Goal: Book appointment/travel/reservation

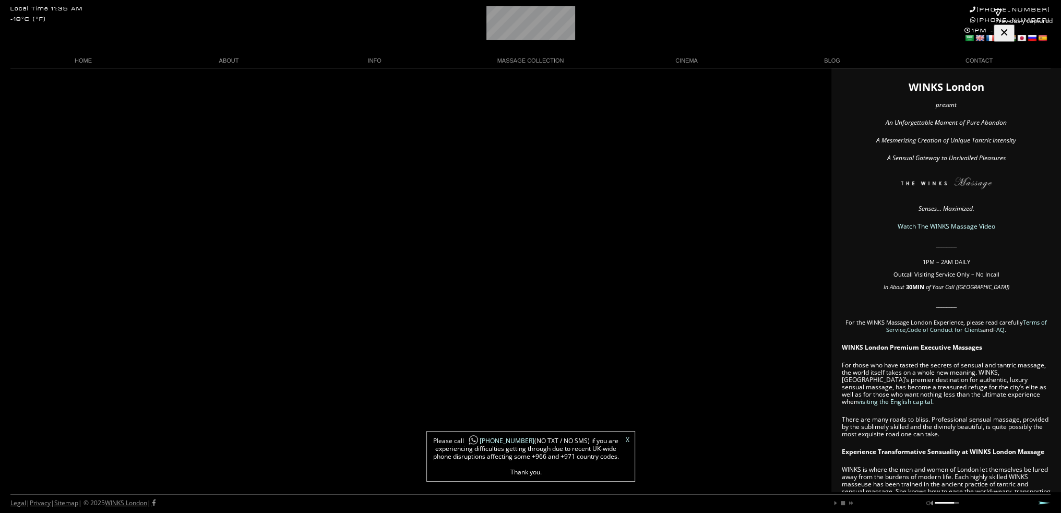
click at [626, 437] on link "X" at bounding box center [628, 440] width 4 height 6
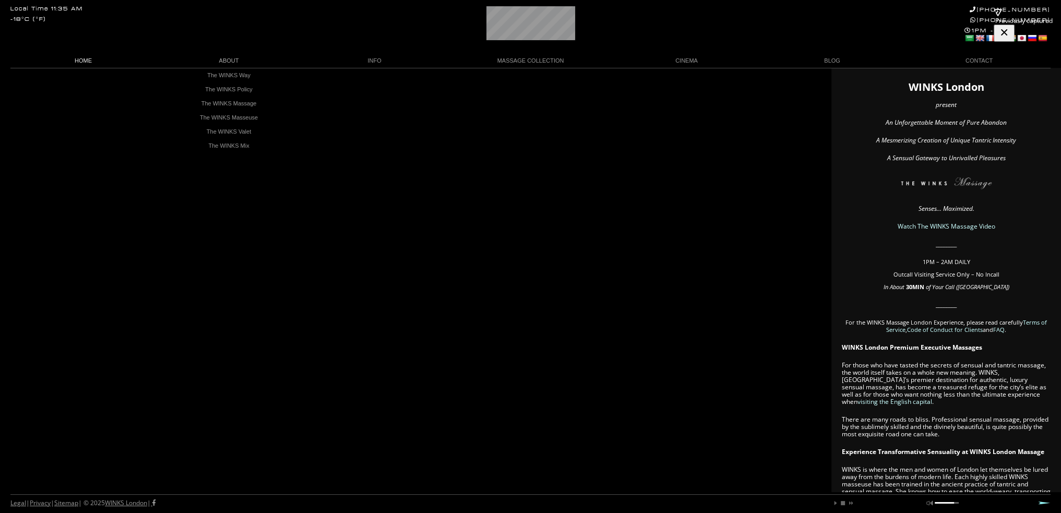
click at [81, 60] on link "HOME" at bounding box center [83, 61] width 146 height 14
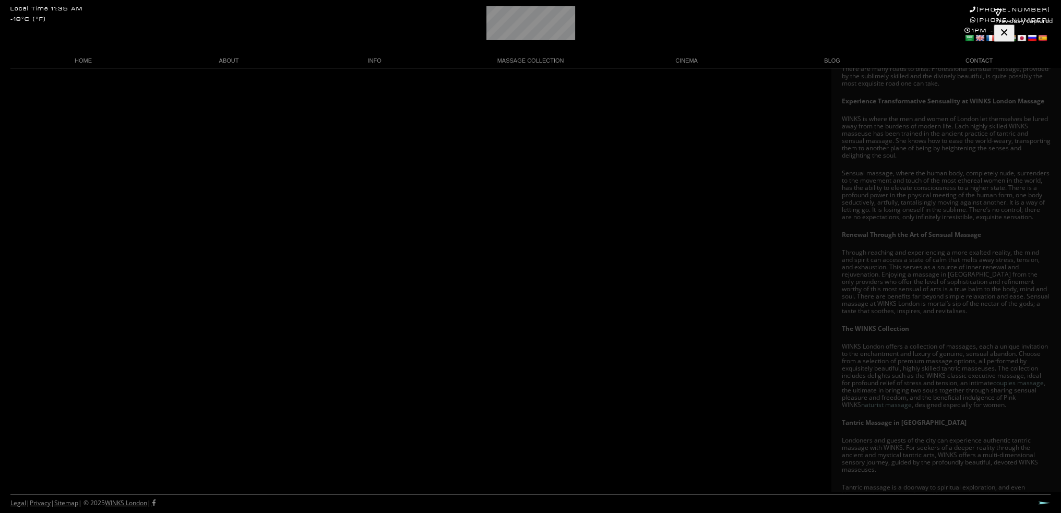
scroll to position [417, 0]
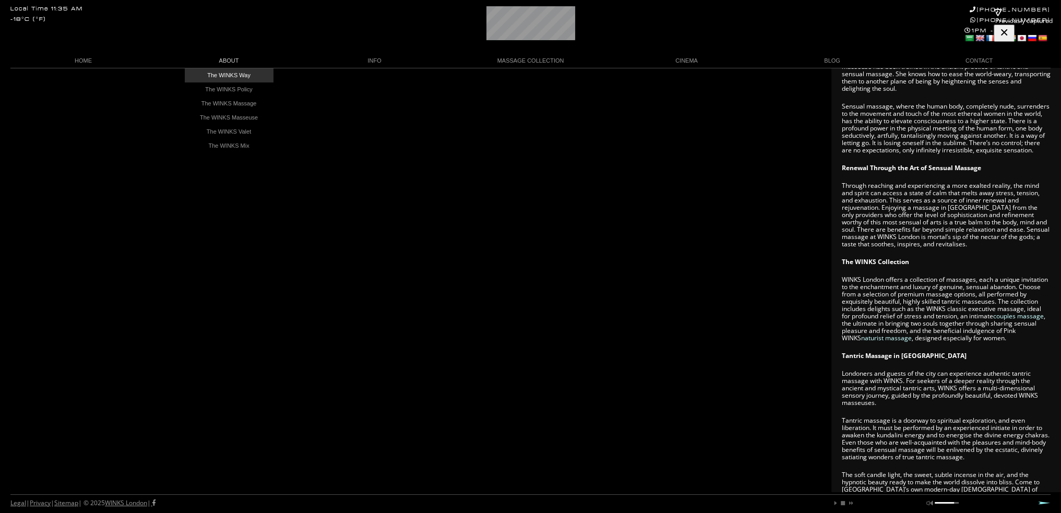
click at [221, 75] on link "The WINKS Way" at bounding box center [229, 75] width 89 height 14
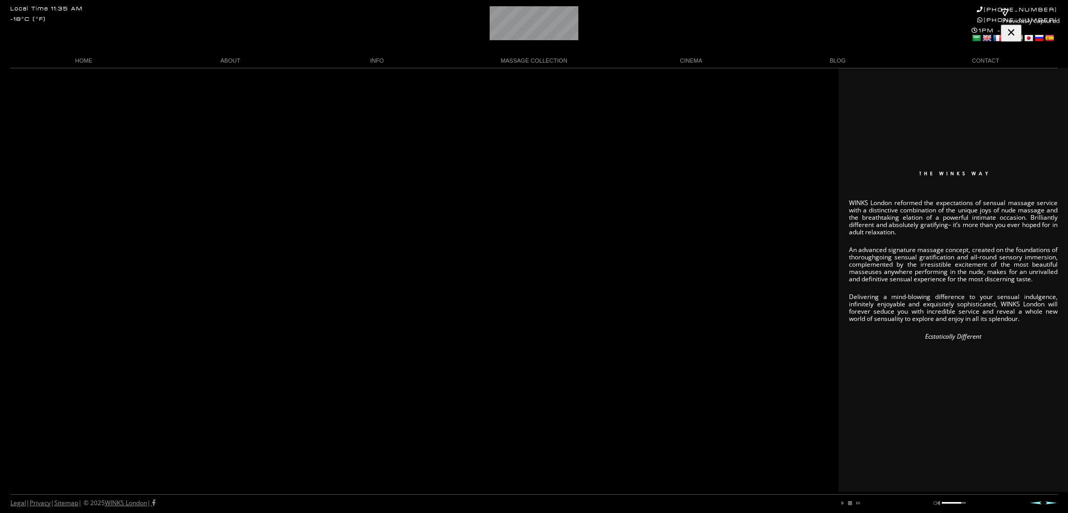
drag, startPoint x: 874, startPoint y: 214, endPoint x: 419, endPoint y: 190, distance: 455.6
click at [874, 214] on p "WINKS London reformed the expectations of sensual massage service with a distin…" at bounding box center [953, 217] width 209 height 37
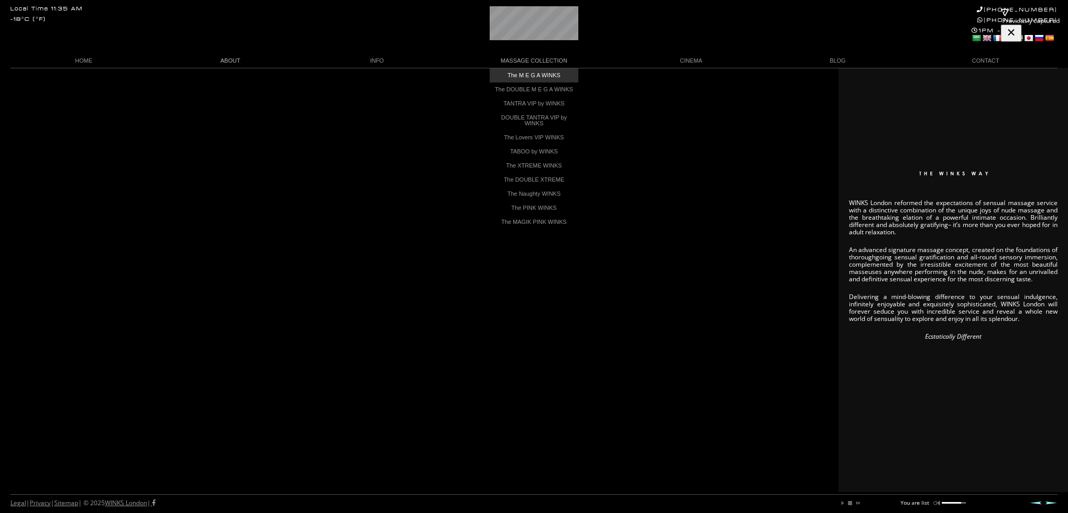
click at [527, 75] on link "The M E G A WINKS" at bounding box center [534, 75] width 89 height 14
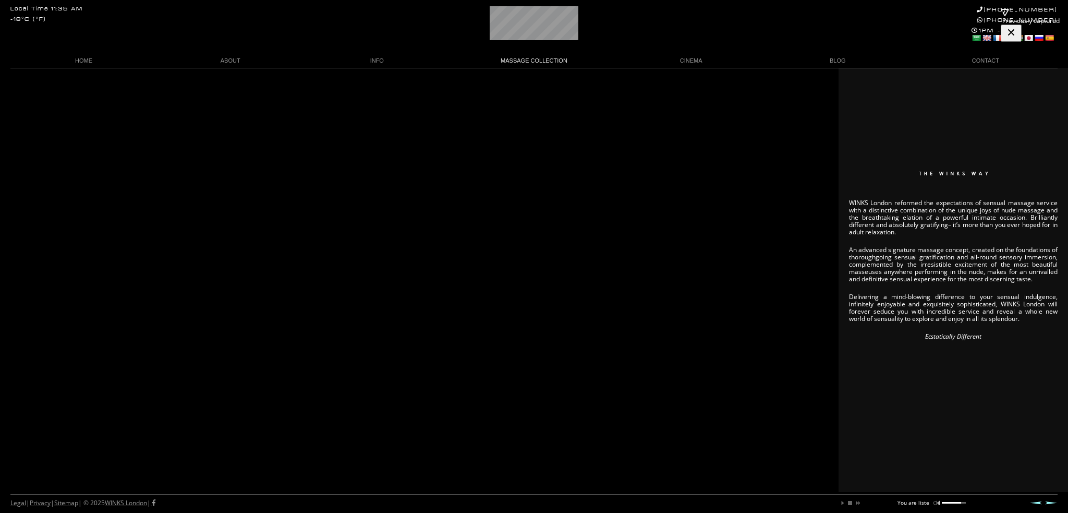
scroll to position [0, 33]
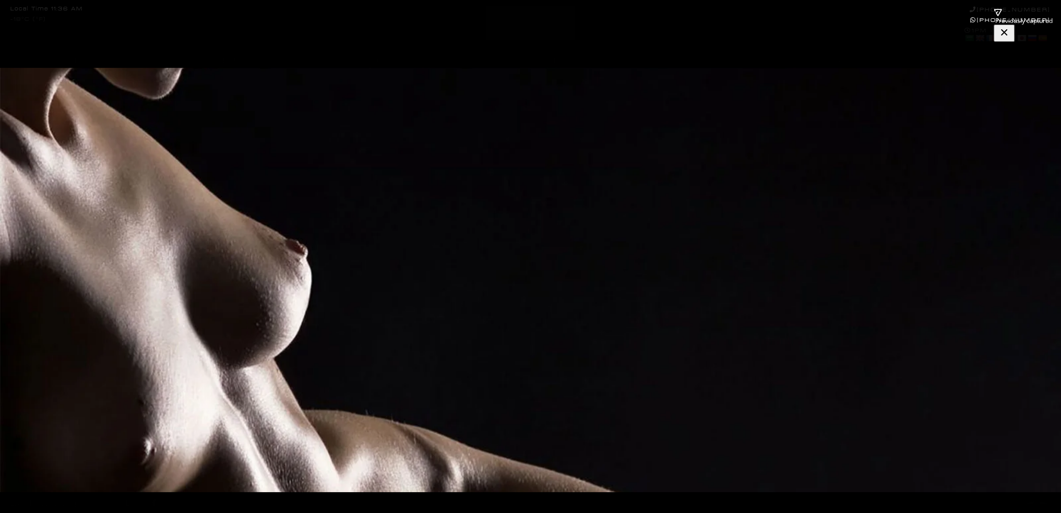
scroll to position [167, 0]
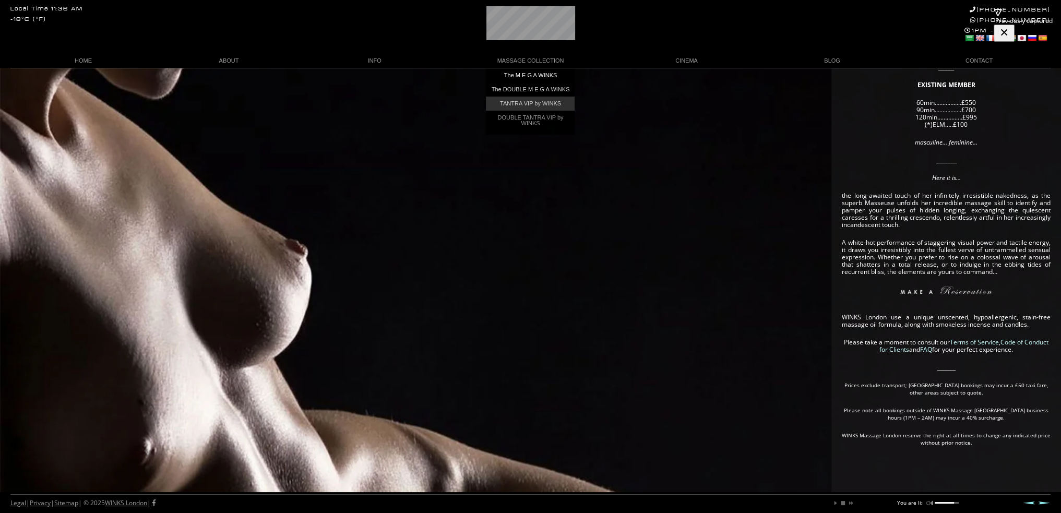
click at [524, 104] on link "TANTRA VIP by WINKS" at bounding box center [530, 104] width 89 height 14
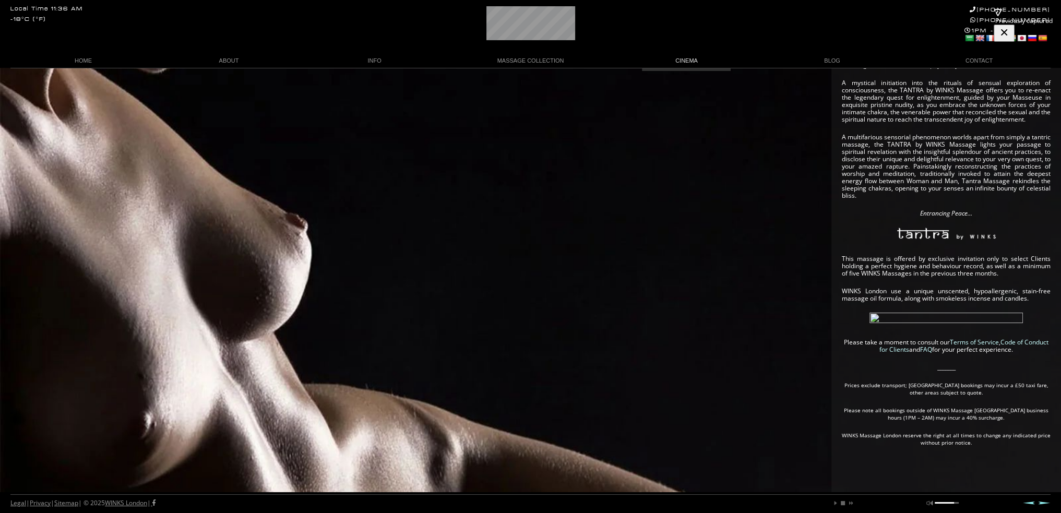
scroll to position [233, 0]
click at [680, 77] on div "SOON TO COME In order to enjoy your WINKS Massage Experience, kindly refer to o…" at bounding box center [530, 175] width 1061 height 676
click at [682, 60] on link "CINEMA" at bounding box center [687, 61] width 146 height 14
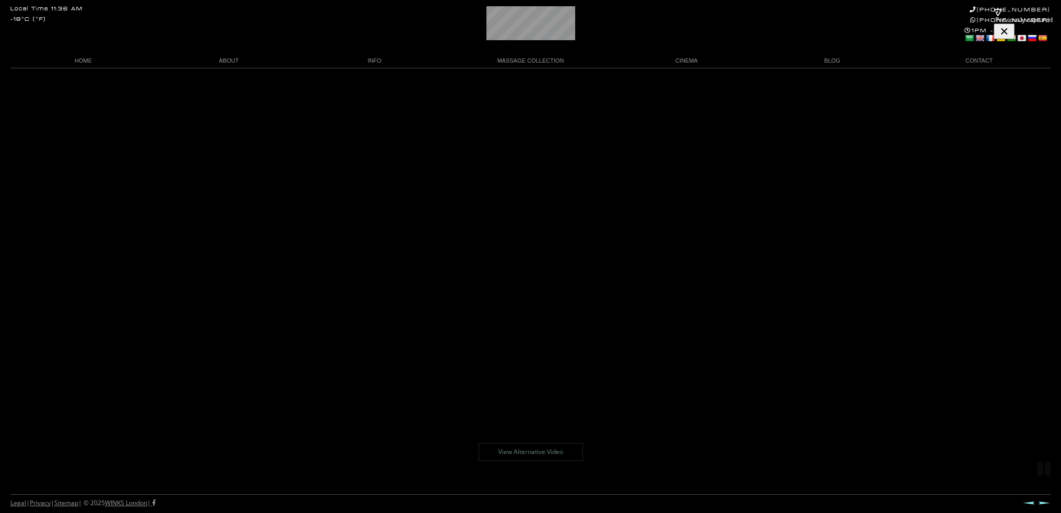
click at [517, 449] on link "View Alternative Video" at bounding box center [530, 452] width 104 height 18
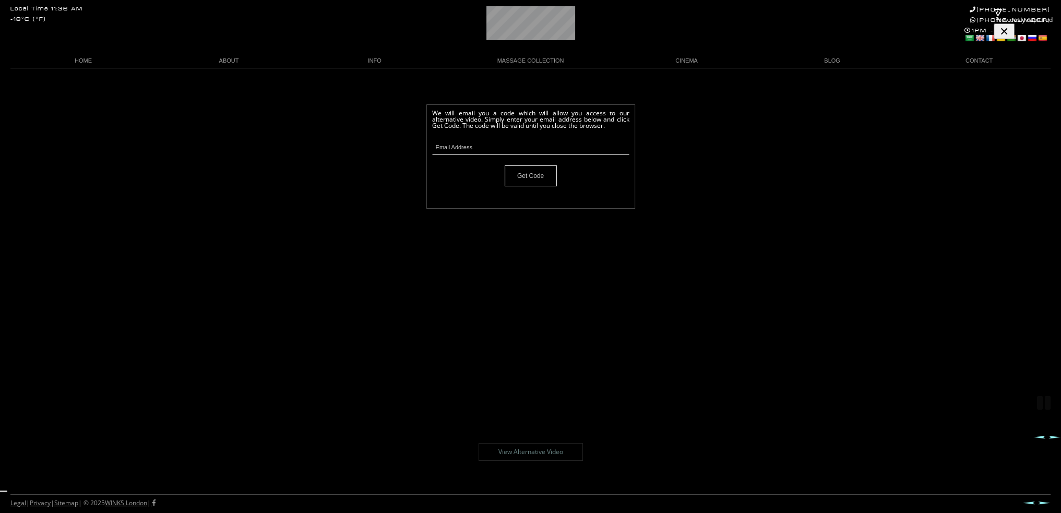
scroll to position [68, 0]
click at [516, 450] on link "View Alternative Video" at bounding box center [530, 452] width 104 height 18
click at [975, 78] on body "Local Time 11:36 AM -18°C (°F) [PHONE_NUMBER] [PHONE_NUMBER] 1PM - 2AM Select L…" at bounding box center [530, 290] width 1061 height 445
click at [984, 58] on link "CONTACT" at bounding box center [978, 61] width 146 height 14
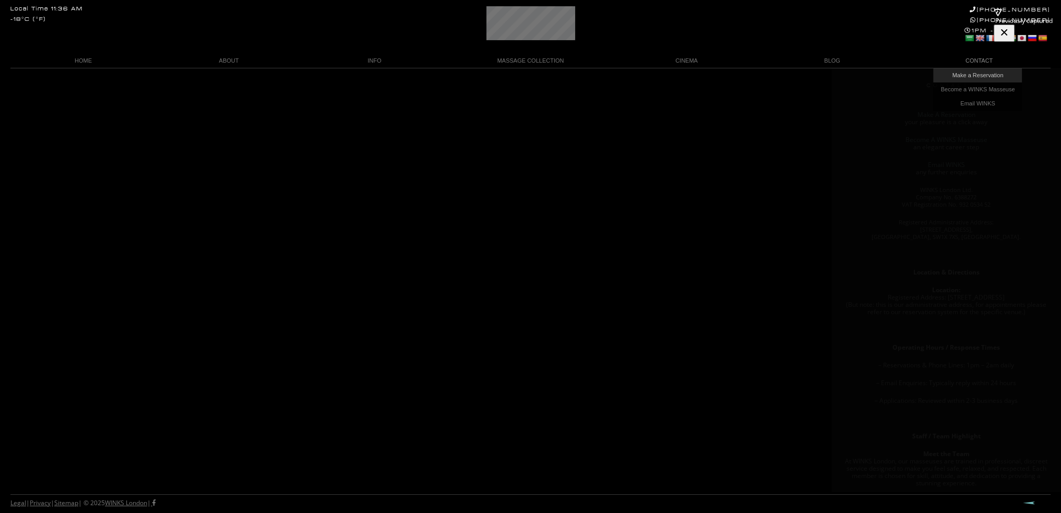
click at [982, 73] on link "Make a Reservation" at bounding box center [977, 75] width 89 height 14
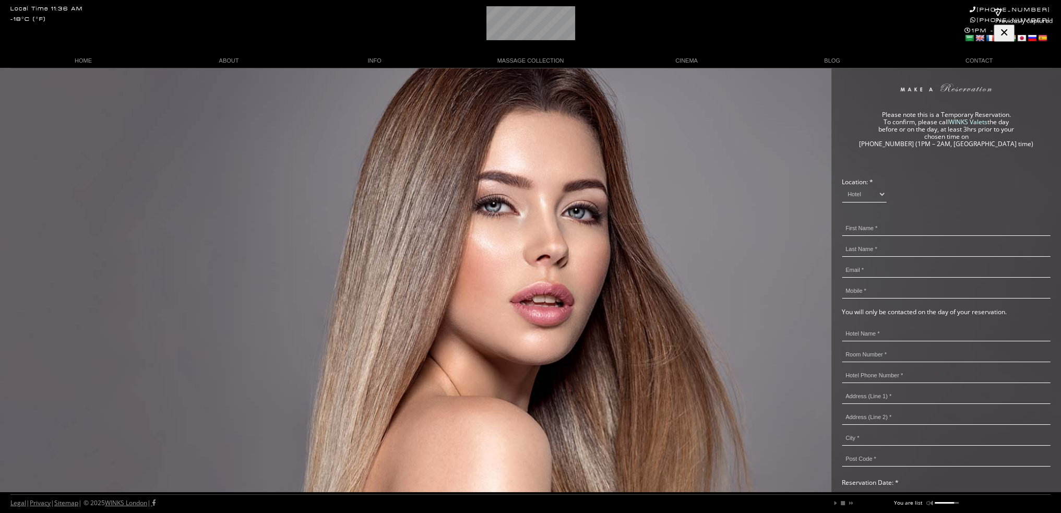
click at [874, 185] on td "Location: * Hotel Residence" at bounding box center [945, 190] width 209 height 29
click at [874, 190] on select "Hotel Residence" at bounding box center [863, 194] width 45 height 17
click at [937, 185] on td "Location: * Hotel Residence" at bounding box center [945, 190] width 209 height 29
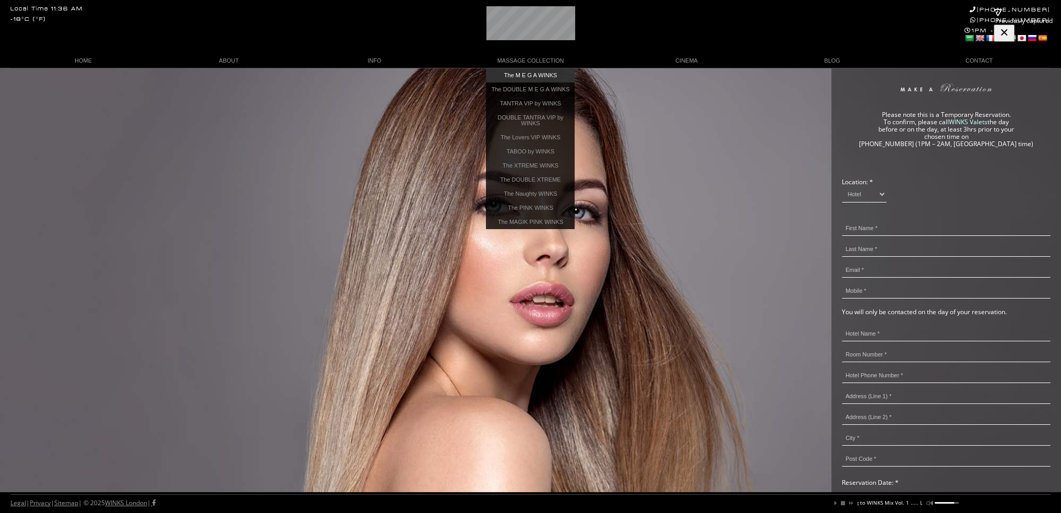
click at [552, 74] on link "The M E G A WINKS" at bounding box center [530, 75] width 89 height 14
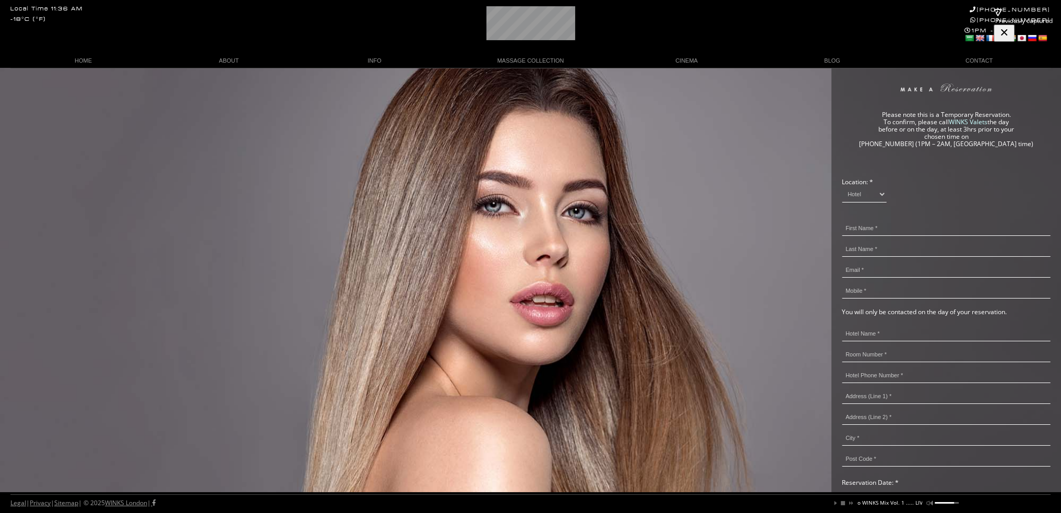
scroll to position [0, 112]
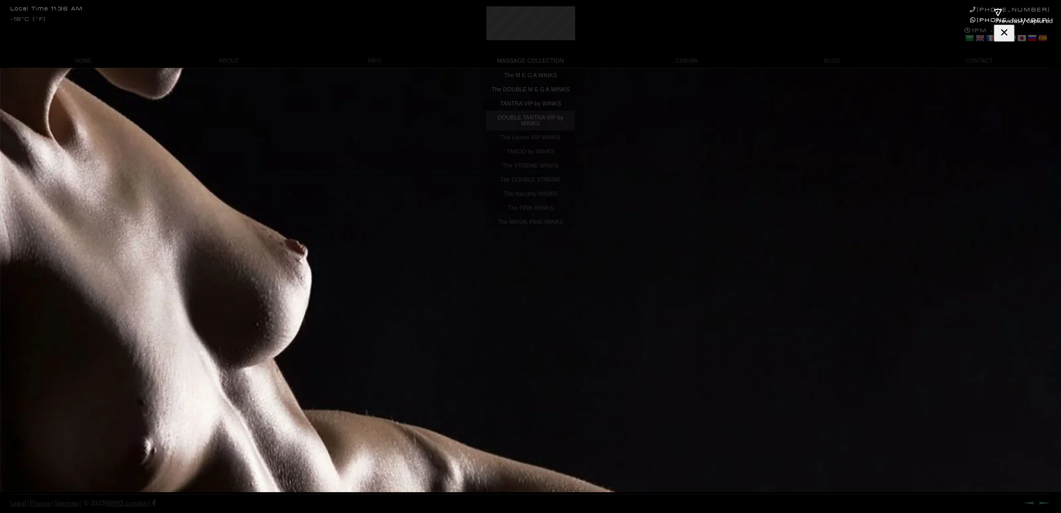
scroll to position [167, 0]
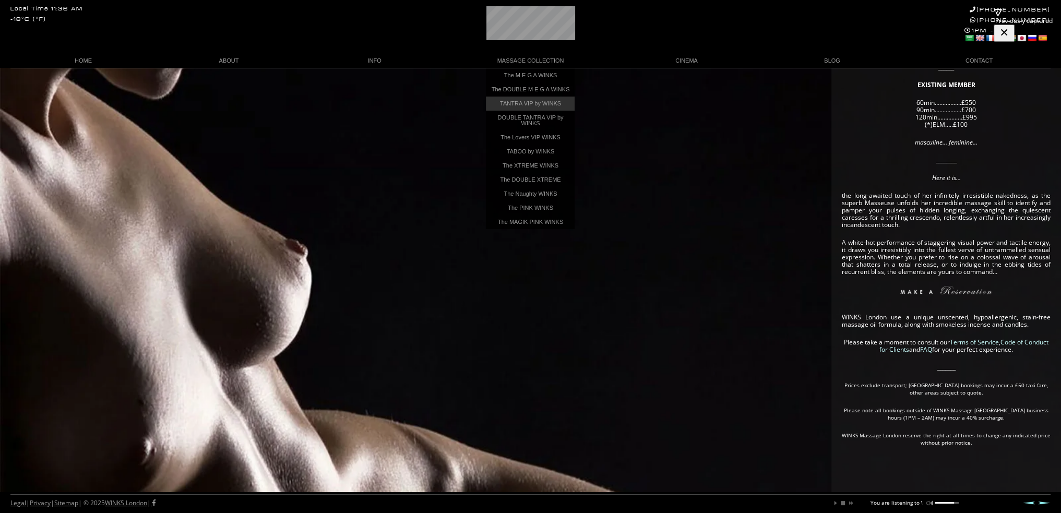
click at [533, 109] on link "TANTRA VIP by WINKS" at bounding box center [530, 104] width 89 height 14
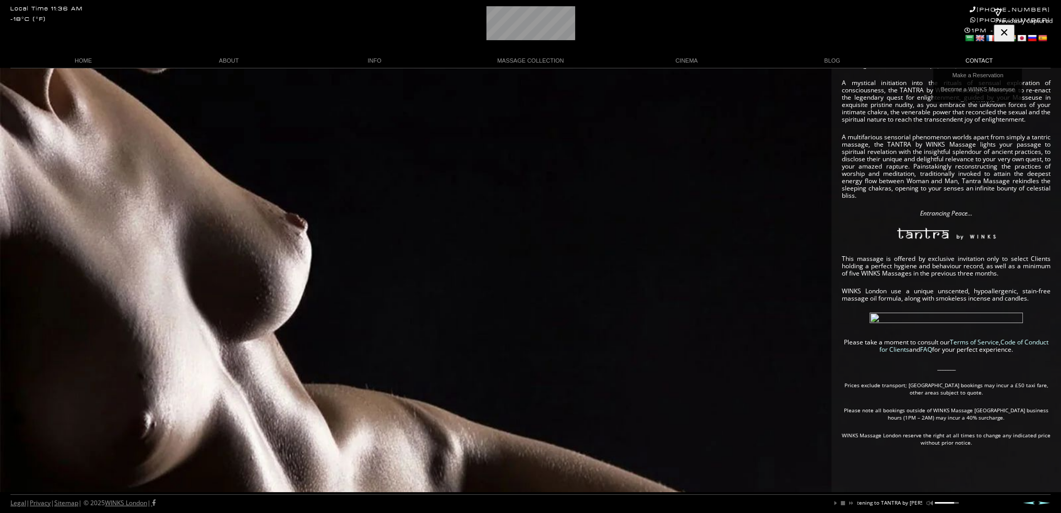
scroll to position [0, 93]
